Goal: Information Seeking & Learning: Learn about a topic

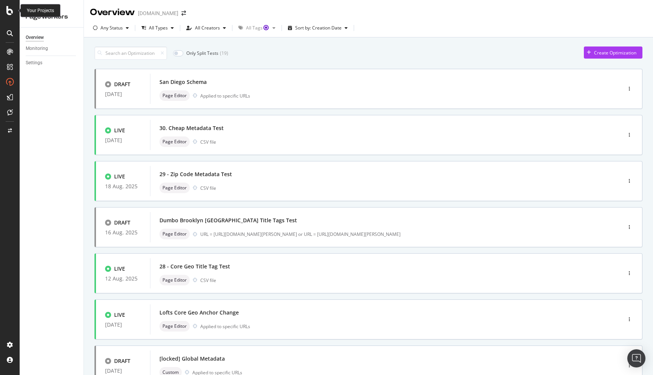
click at [9, 15] on icon at bounding box center [9, 10] width 7 height 9
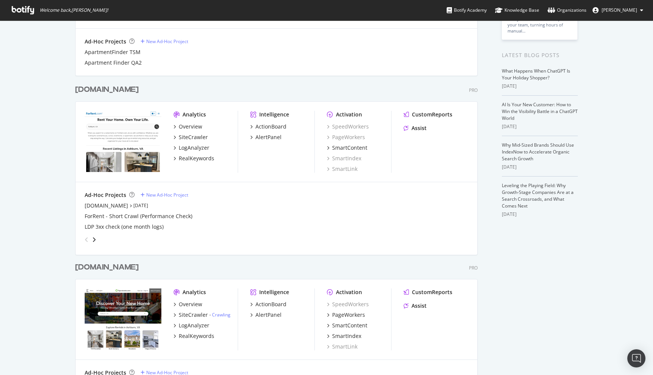
scroll to position [357, 0]
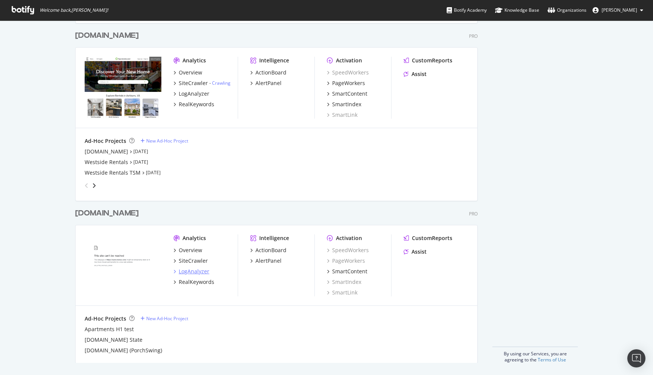
click at [182, 273] on div "LogAnalyzer" at bounding box center [194, 271] width 31 height 8
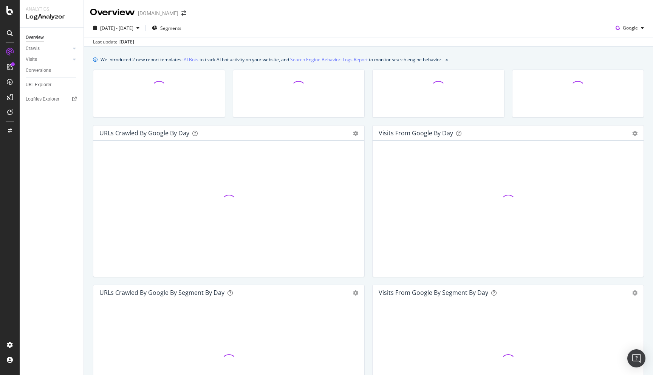
click at [296, 32] on div "[DATE] - [DATE] Segments Google" at bounding box center [368, 29] width 569 height 15
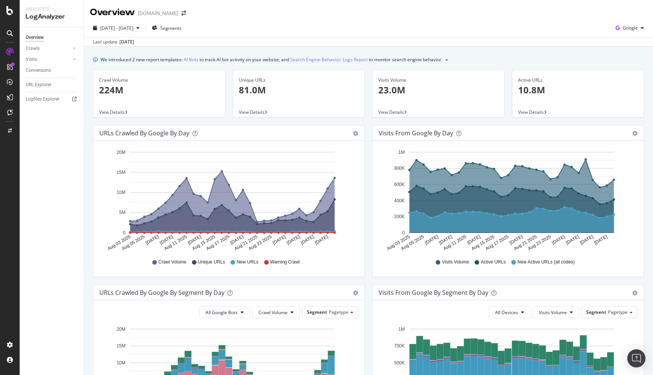
click at [368, 148] on div "Visits from Google by day Area Table Hold CMD (⌘) while clicking to filter the …" at bounding box center [507, 204] width 279 height 159
